Goal: Task Accomplishment & Management: Use online tool/utility

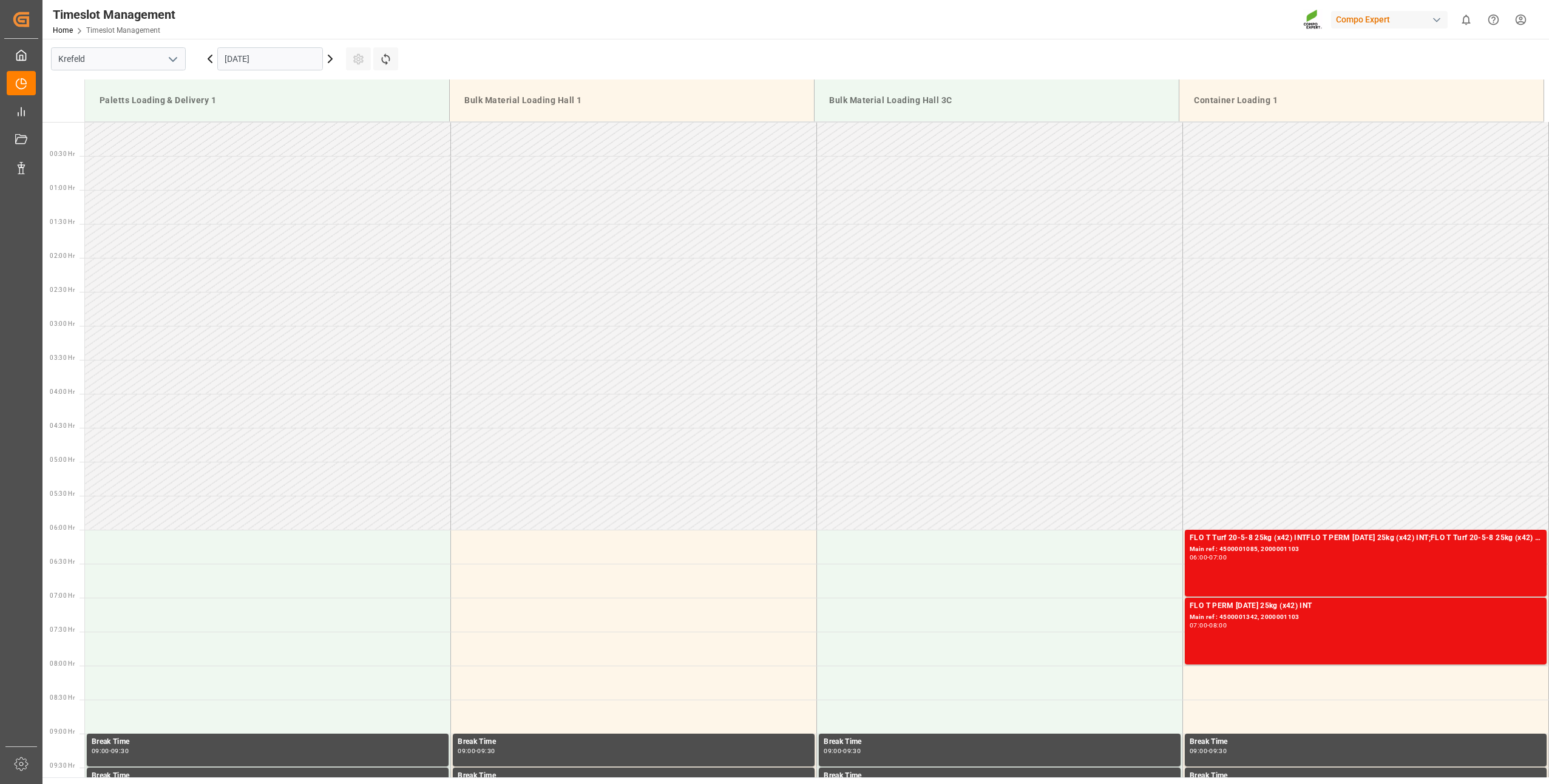
scroll to position [240, 0]
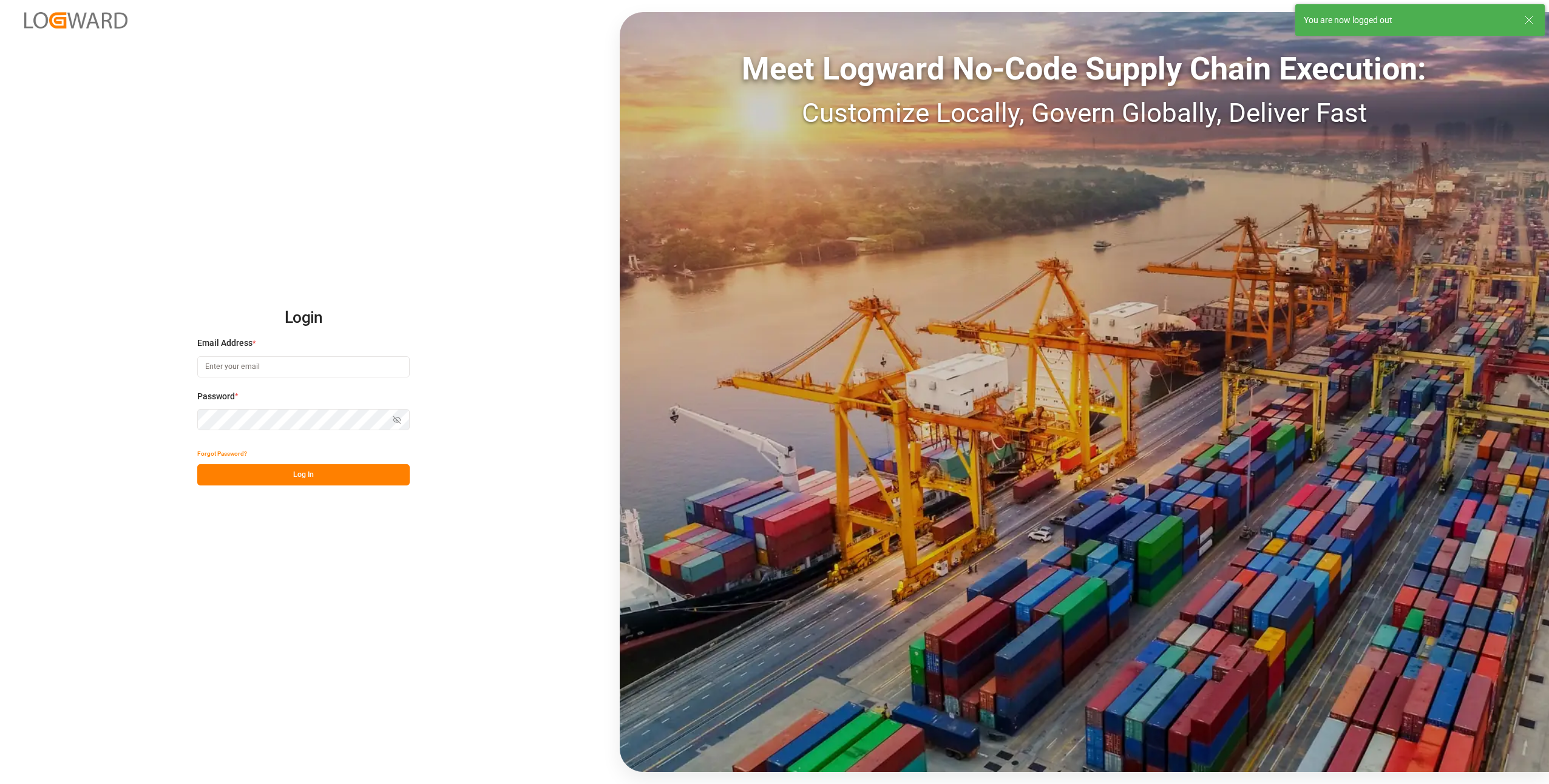
click at [285, 60] on div "Login Email Address * Password * Show password Forgot Password? Log In Meet Log…" at bounding box center [774, 392] width 1549 height 784
click at [224, 360] on input at bounding box center [303, 366] width 213 height 21
type input "[EMAIL_ADDRESS][DOMAIN_NAME]"
click at [302, 480] on button "Log In" at bounding box center [303, 474] width 213 height 21
click at [28, 433] on div "Login Email Address * [EMAIL_ADDRESS][DOMAIN_NAME] Password * Show password For…" at bounding box center [774, 392] width 1549 height 784
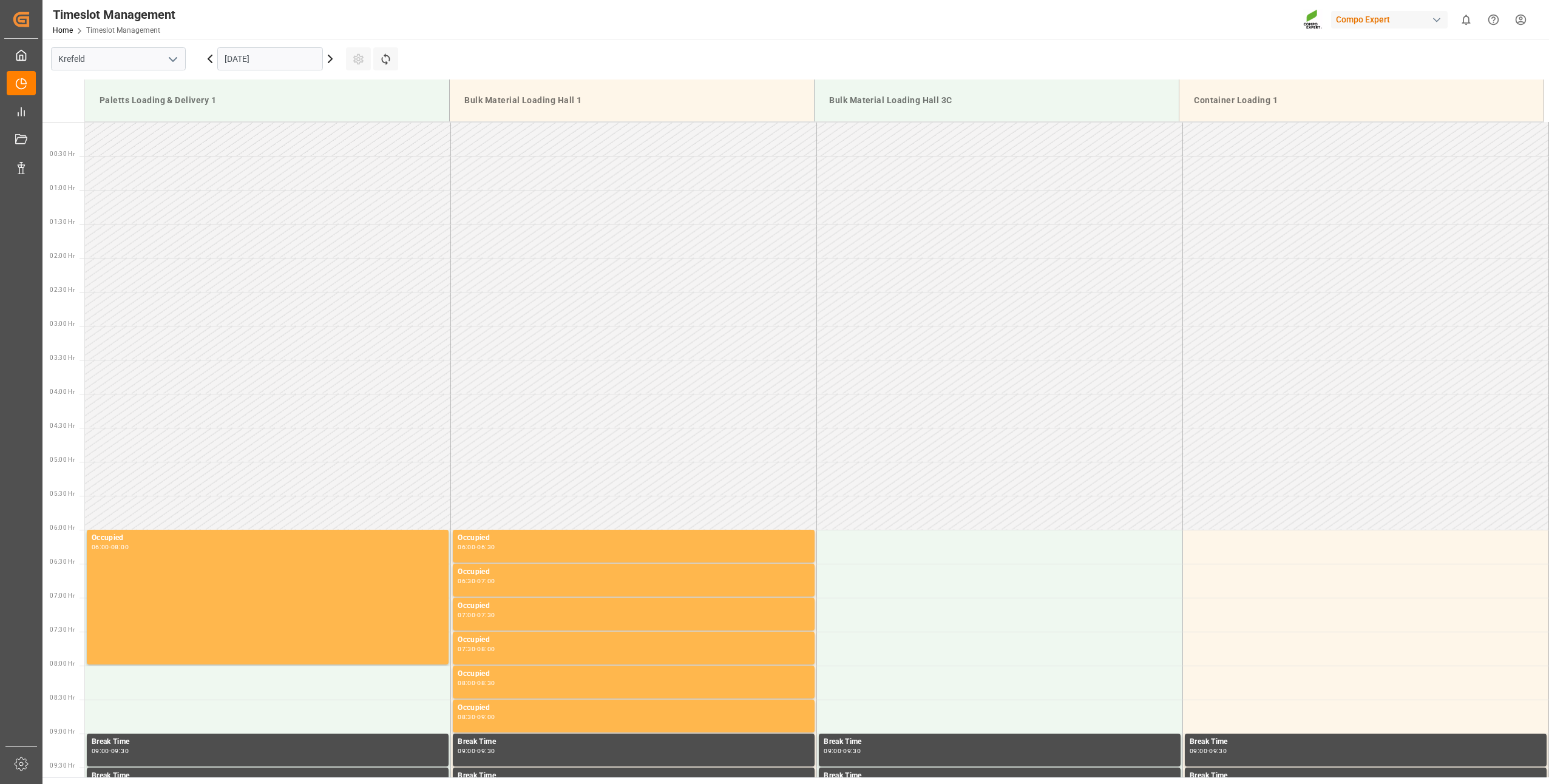
scroll to position [740, 0]
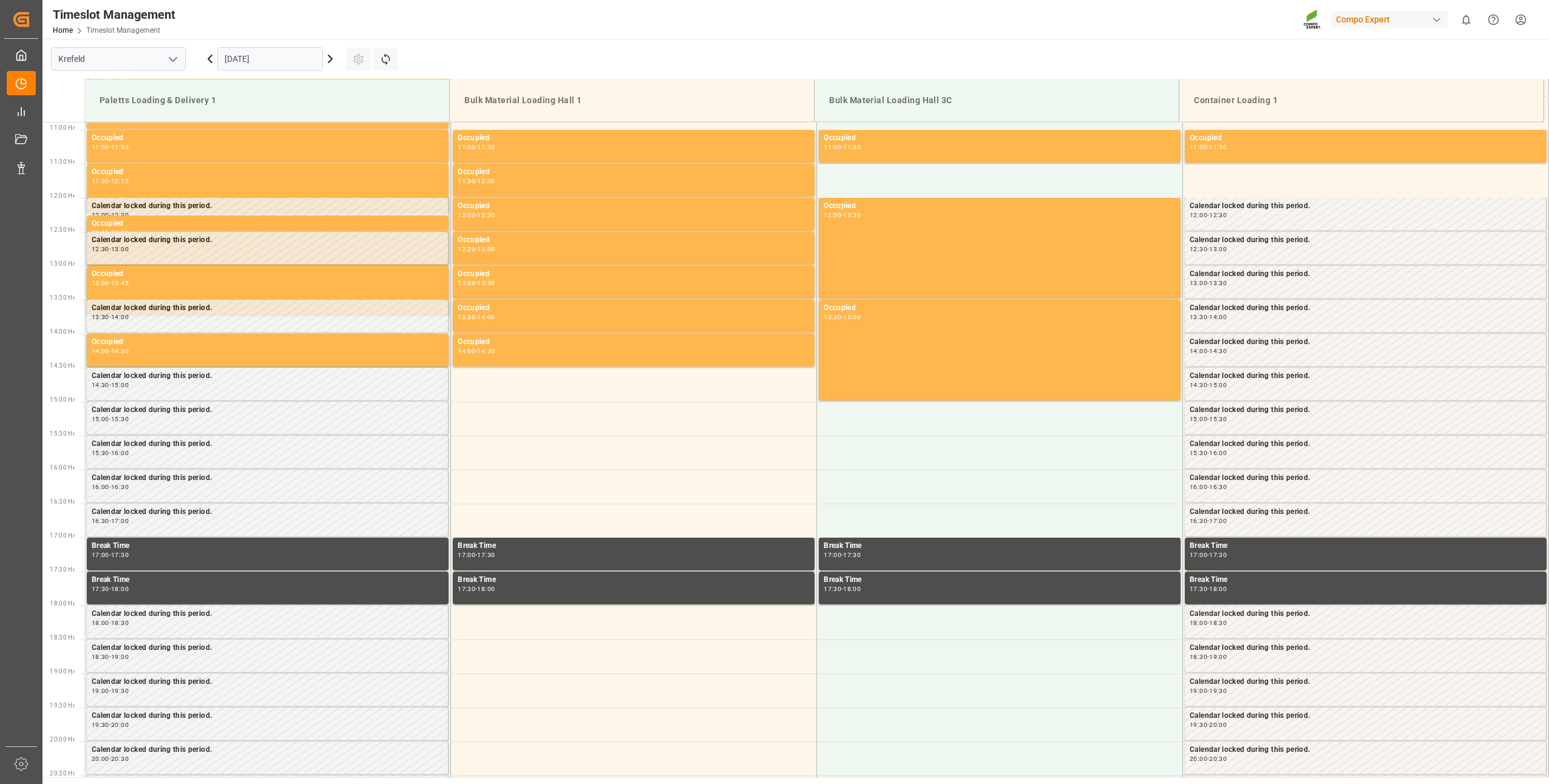
click at [237, 54] on input "[DATE]" at bounding box center [270, 58] width 106 height 23
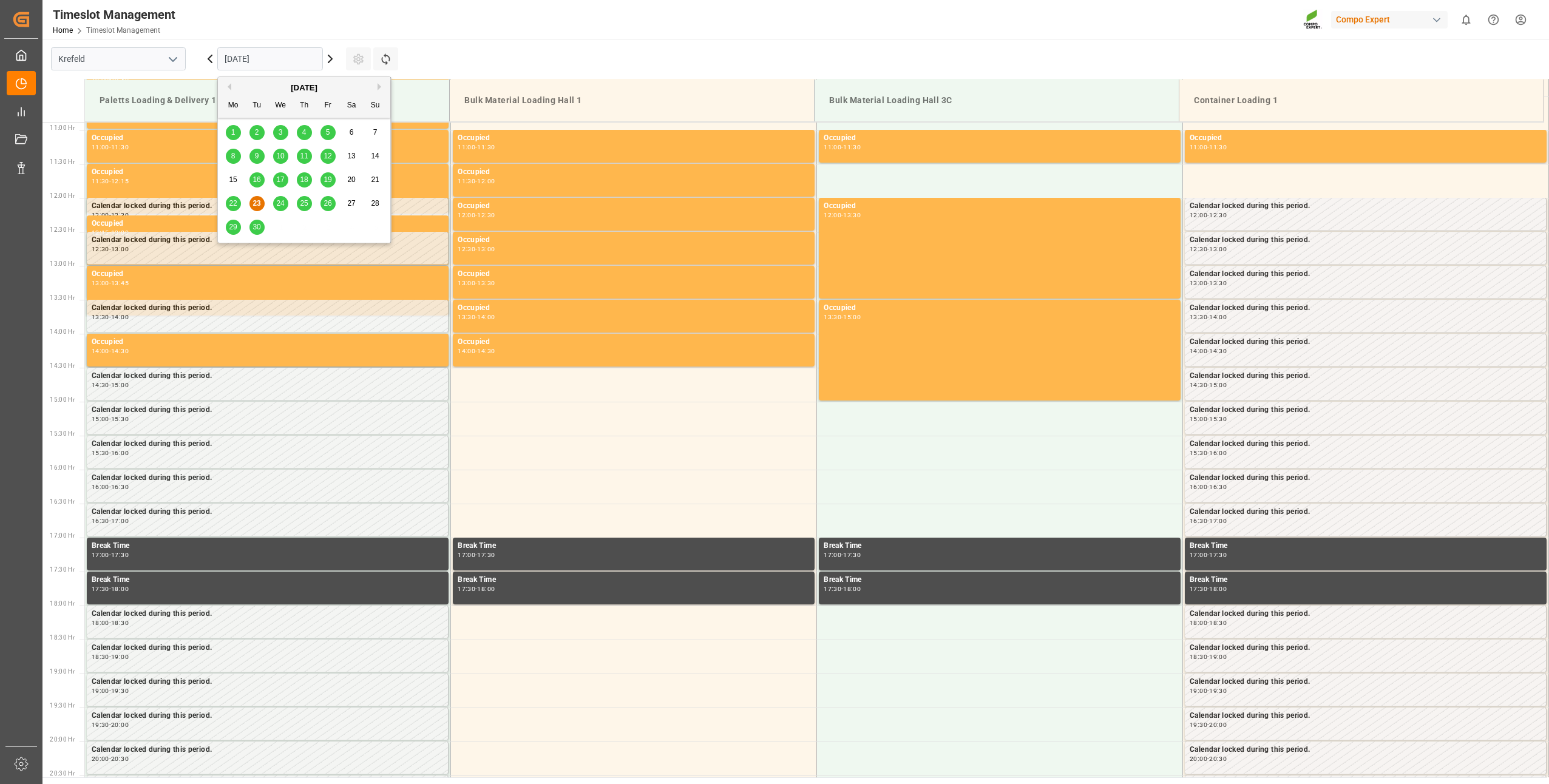
click at [382, 85] on button "Next Month" at bounding box center [381, 87] width 7 height 7
click at [278, 207] on span "22" at bounding box center [279, 204] width 8 height 9
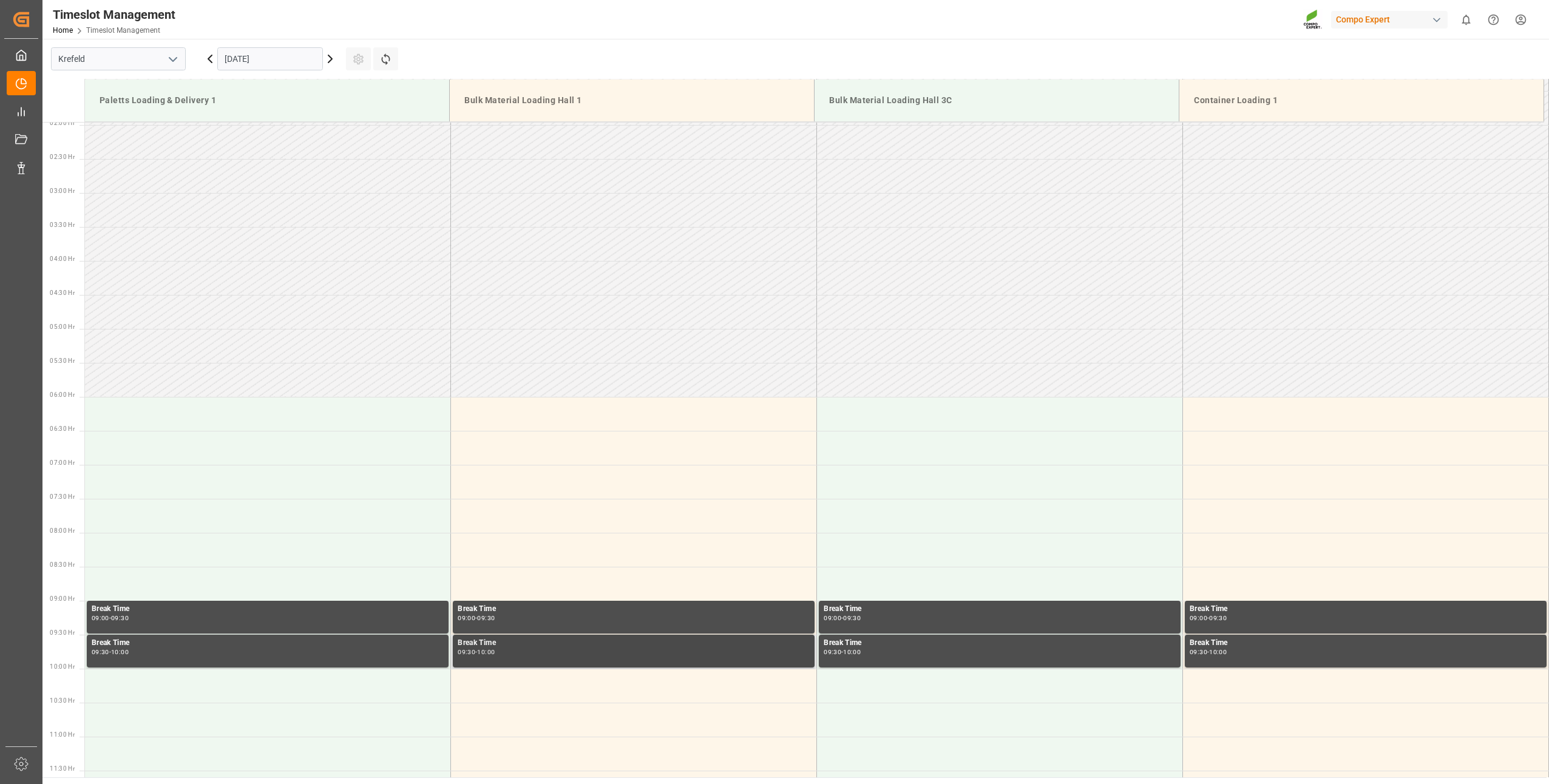
scroll to position [72, 0]
